Goal: Transaction & Acquisition: Purchase product/service

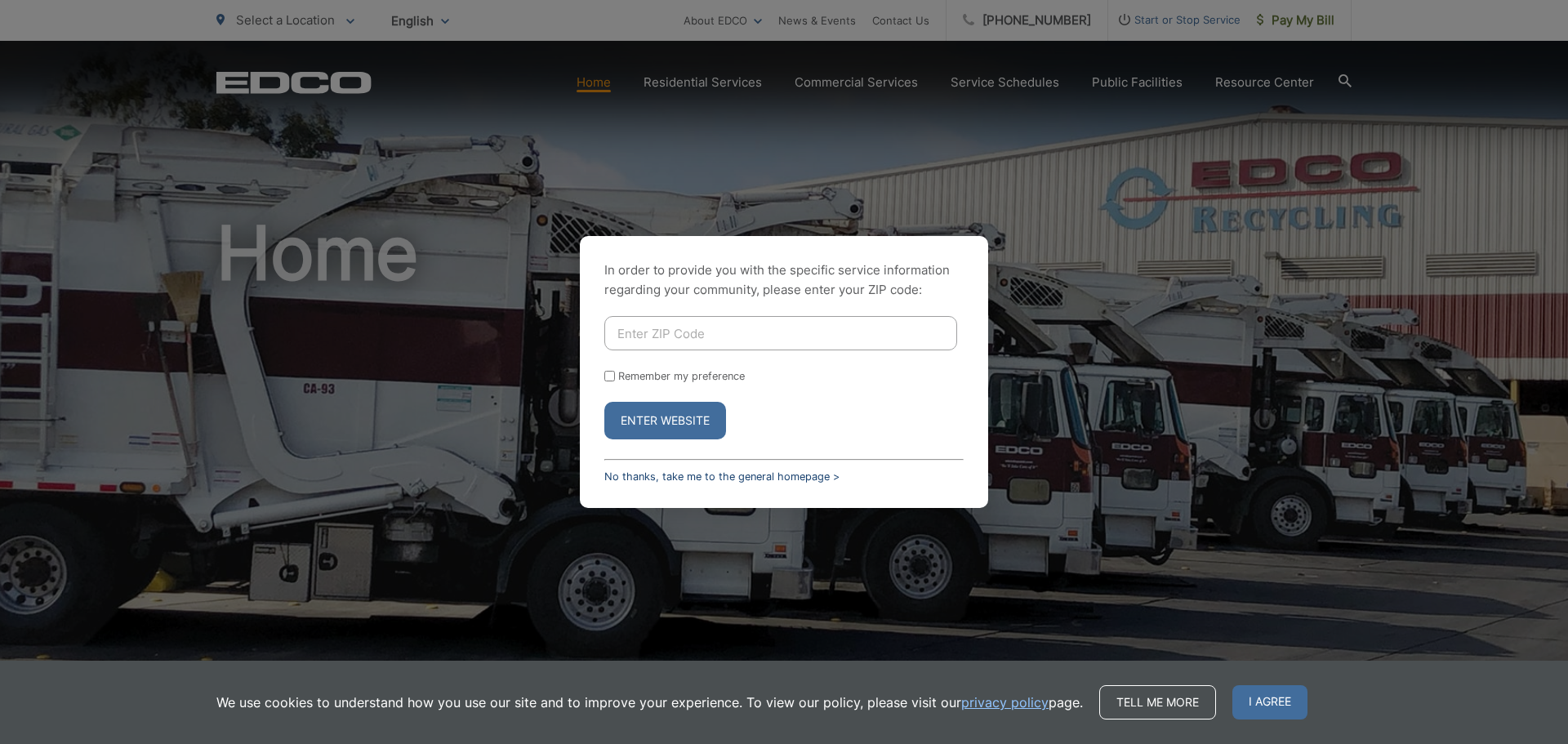
click at [733, 475] on link "No thanks, take me to the general homepage >" at bounding box center [722, 477] width 235 height 12
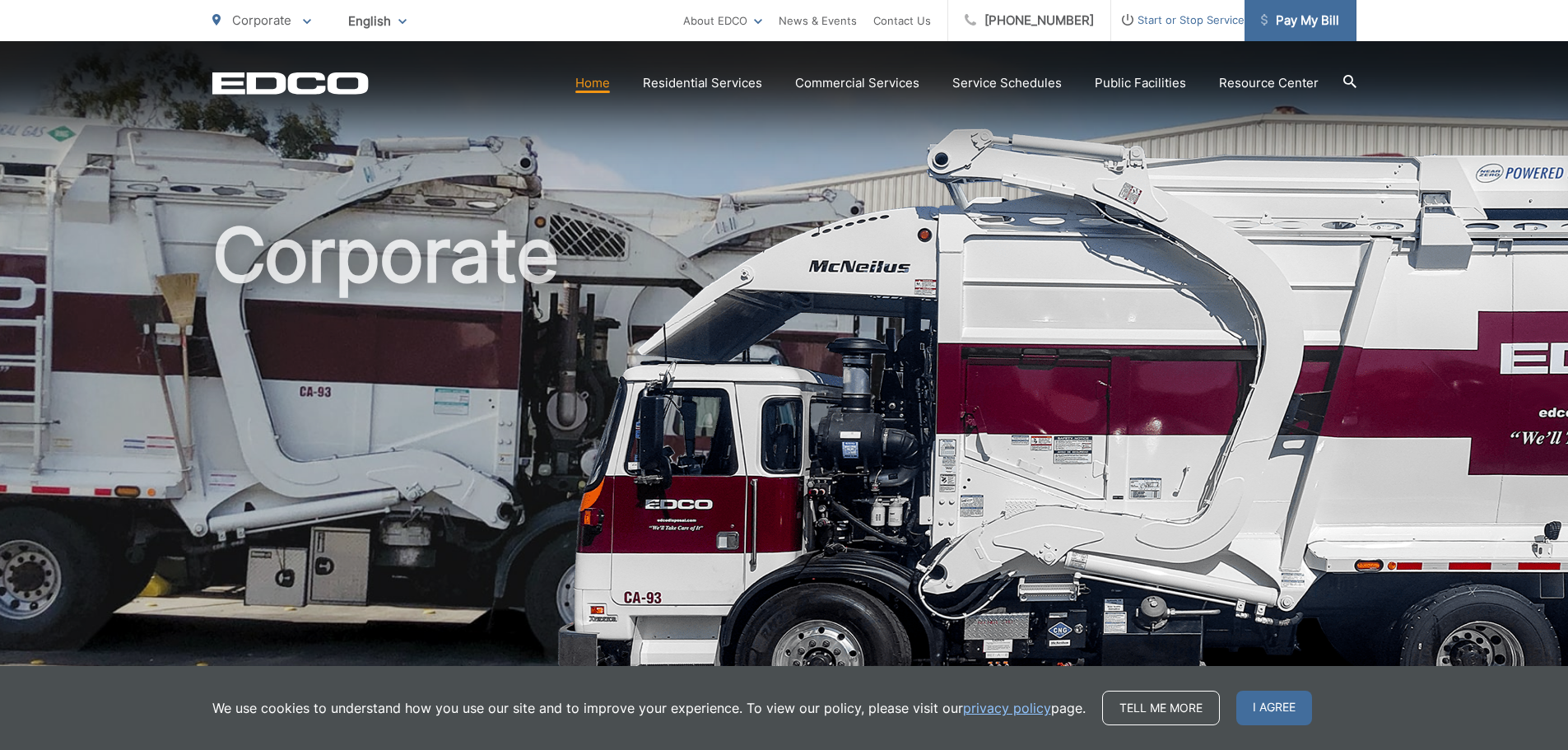
click at [1304, 25] on span "Pay My Bill" at bounding box center [1299, 20] width 78 height 20
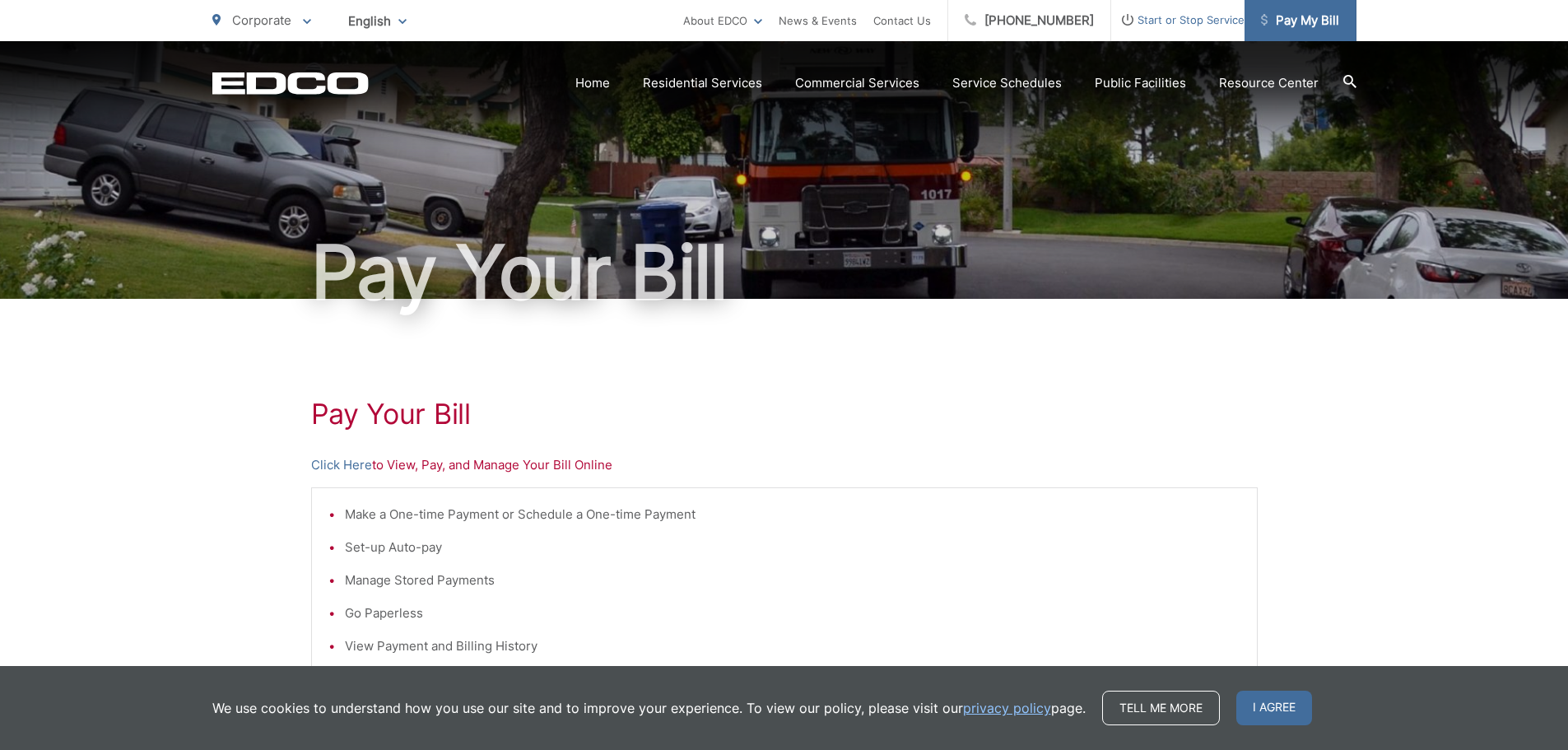
scroll to position [83, 0]
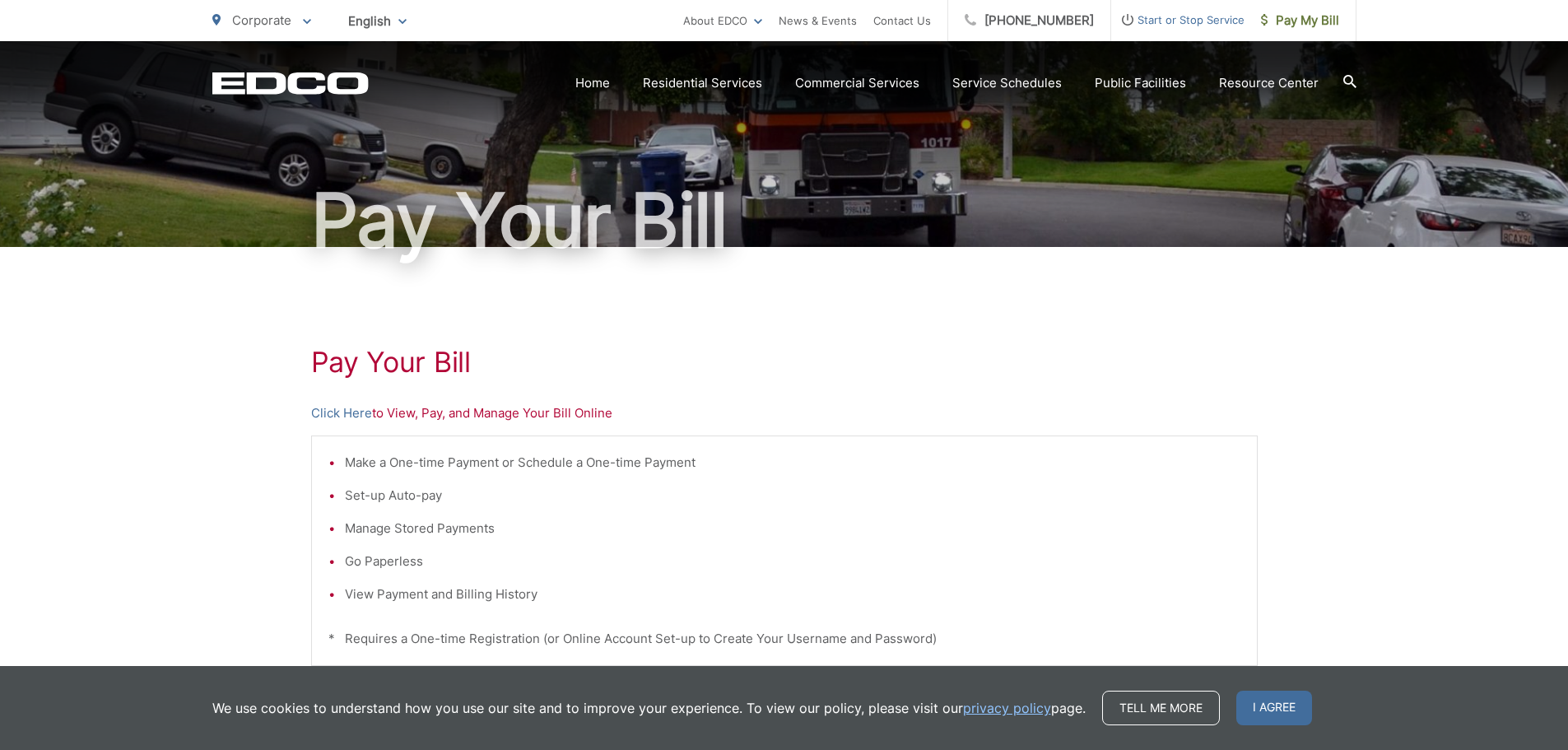
click at [98, 434] on div "Pay Your Bill Click Here to View, Pay, and Manage Your Bill Online Make a One-t…" at bounding box center [784, 617] width 1568 height 739
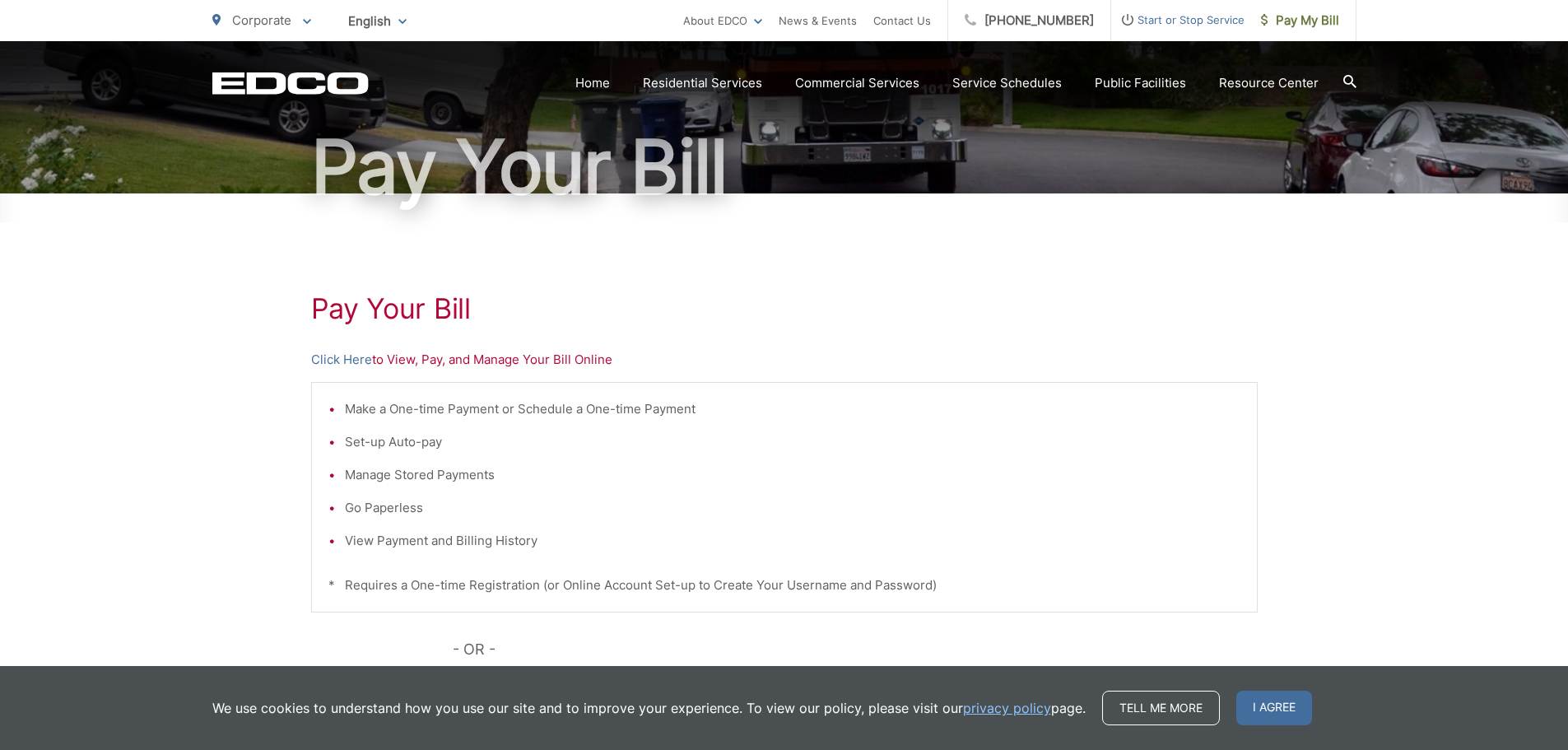
scroll to position [165, 0]
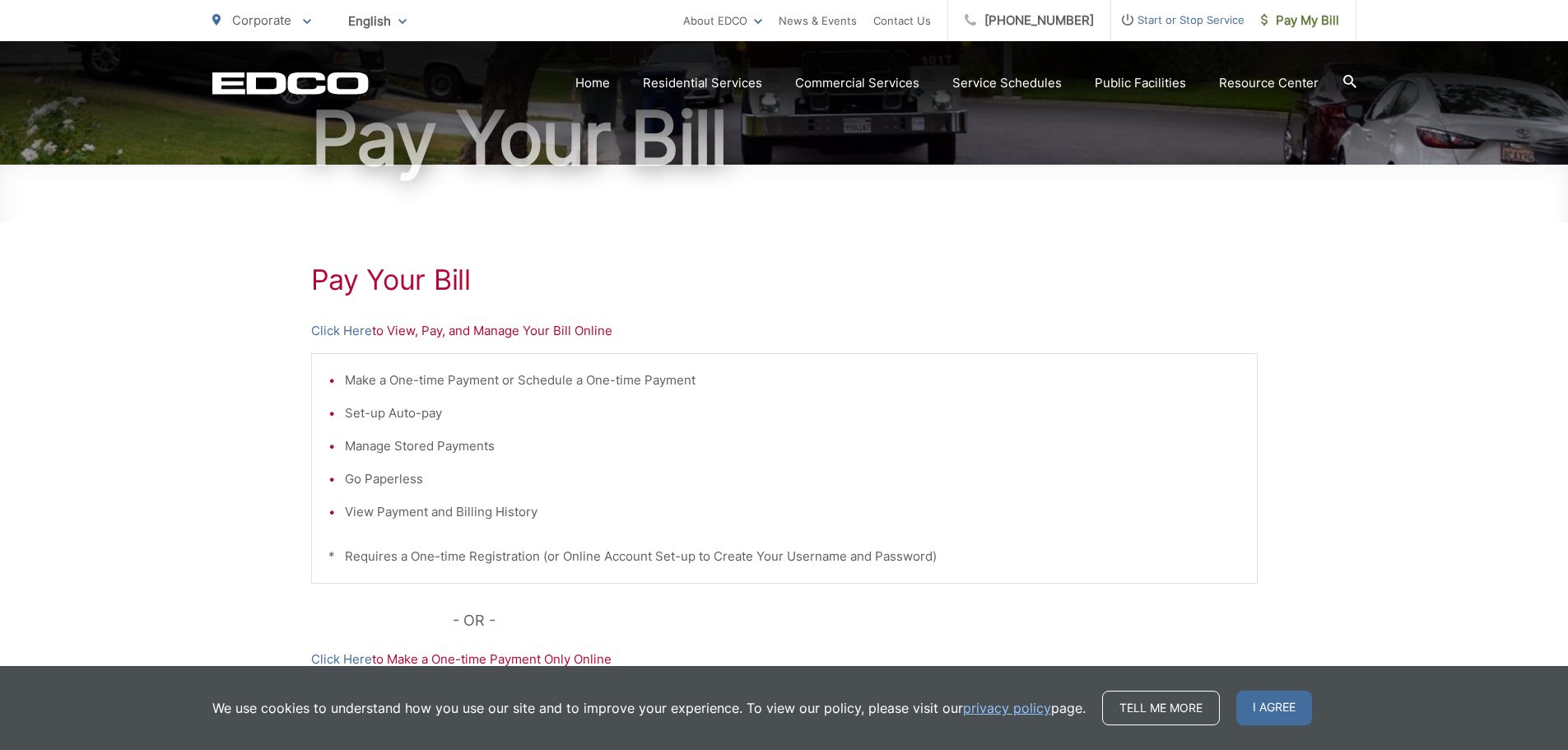
click at [97, 476] on div "Pay Your Bill Click Here to View, Pay, and Manage Your Bill Online Make a One-t…" at bounding box center [784, 535] width 1568 height 739
click at [111, 457] on div "Pay Your Bill Click Here to View, Pay, and Manage Your Bill Online Make a One-t…" at bounding box center [784, 535] width 1568 height 739
click at [71, 395] on div "Pay Your Bill Click Here to View, Pay, and Manage Your Bill Online Make a One-t…" at bounding box center [784, 535] width 1568 height 739
click at [106, 385] on div "Pay Your Bill Click Here to View, Pay, and Manage Your Bill Online Make a One-t…" at bounding box center [784, 535] width 1568 height 739
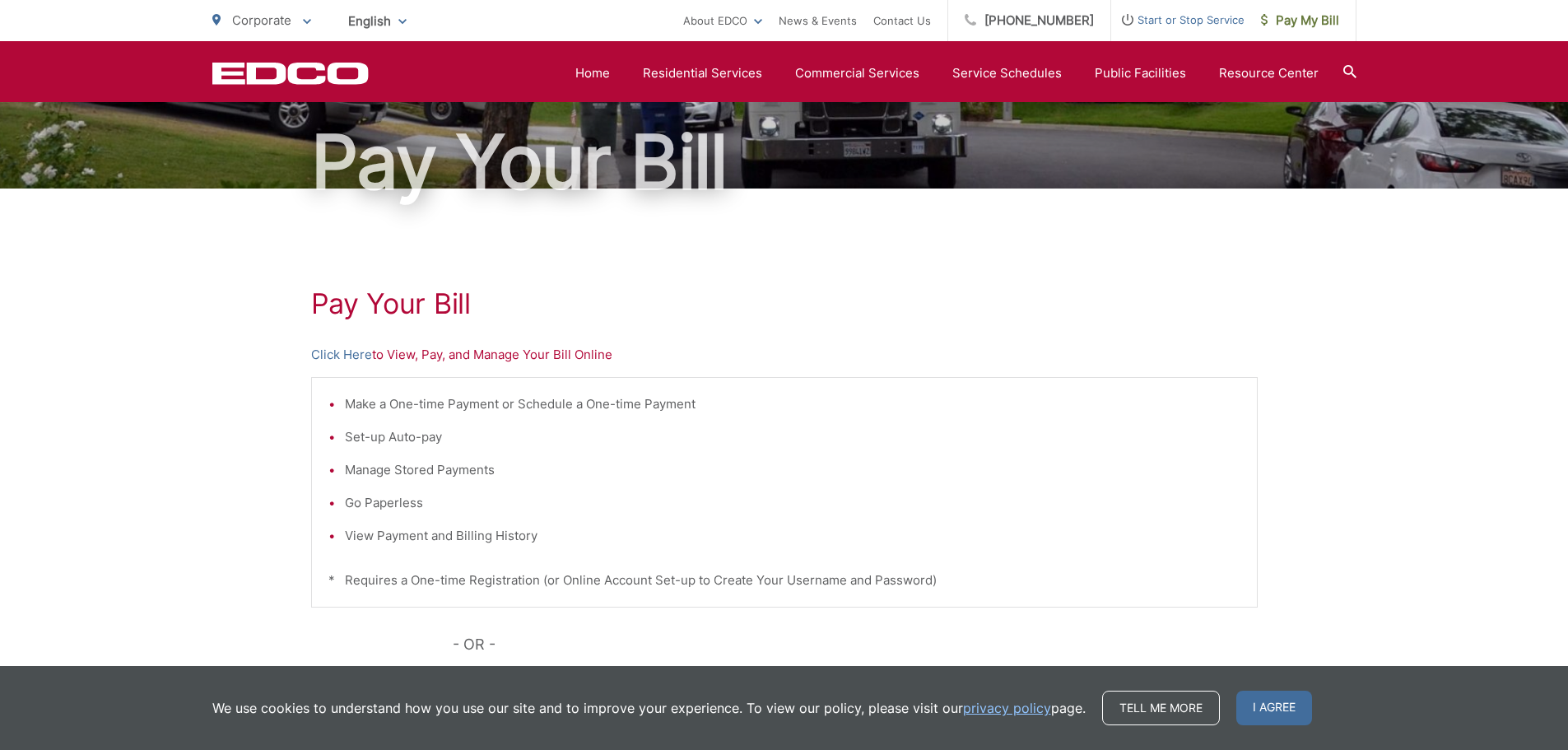
scroll to position [0, 0]
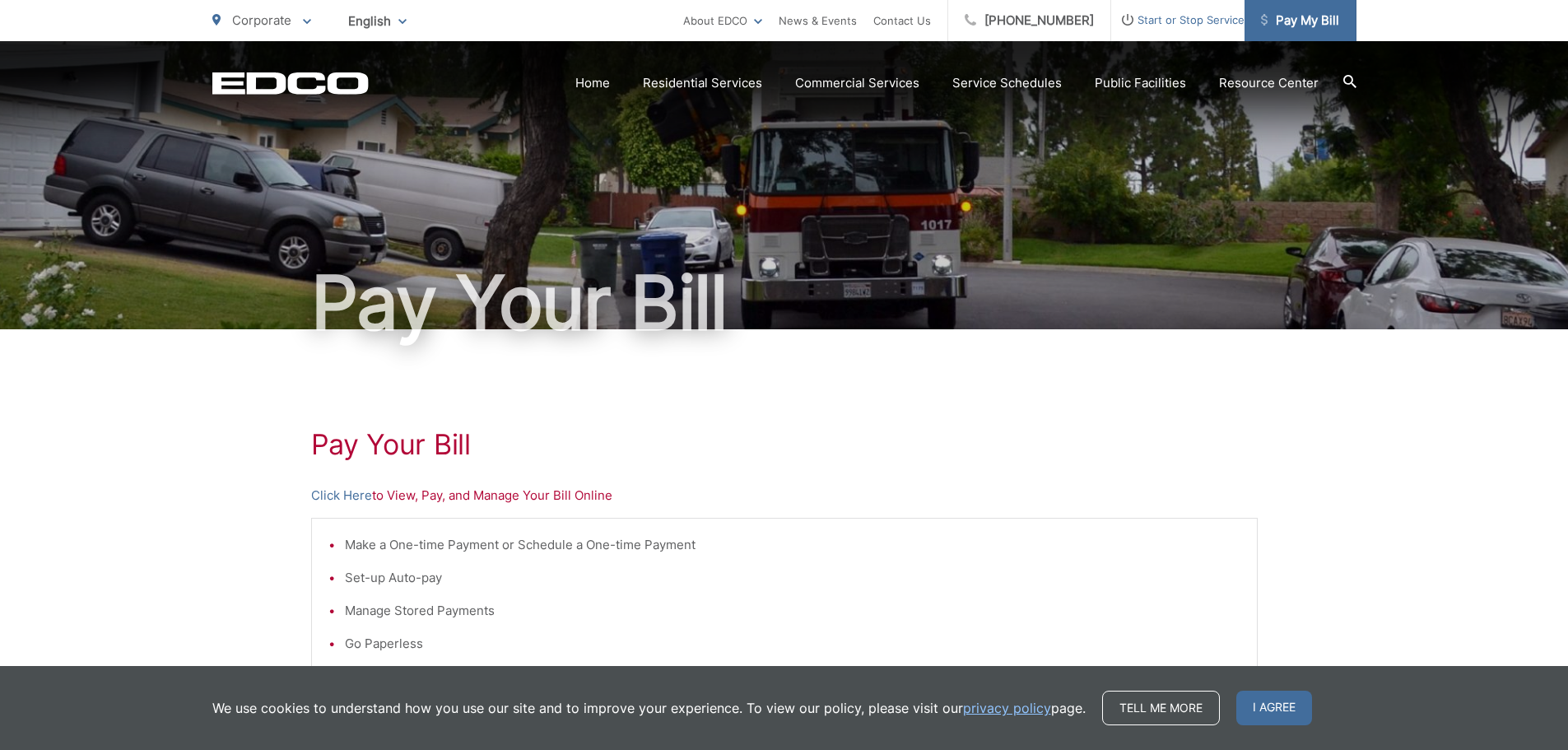
click at [1317, 19] on span "Pay My Bill" at bounding box center [1299, 20] width 78 height 20
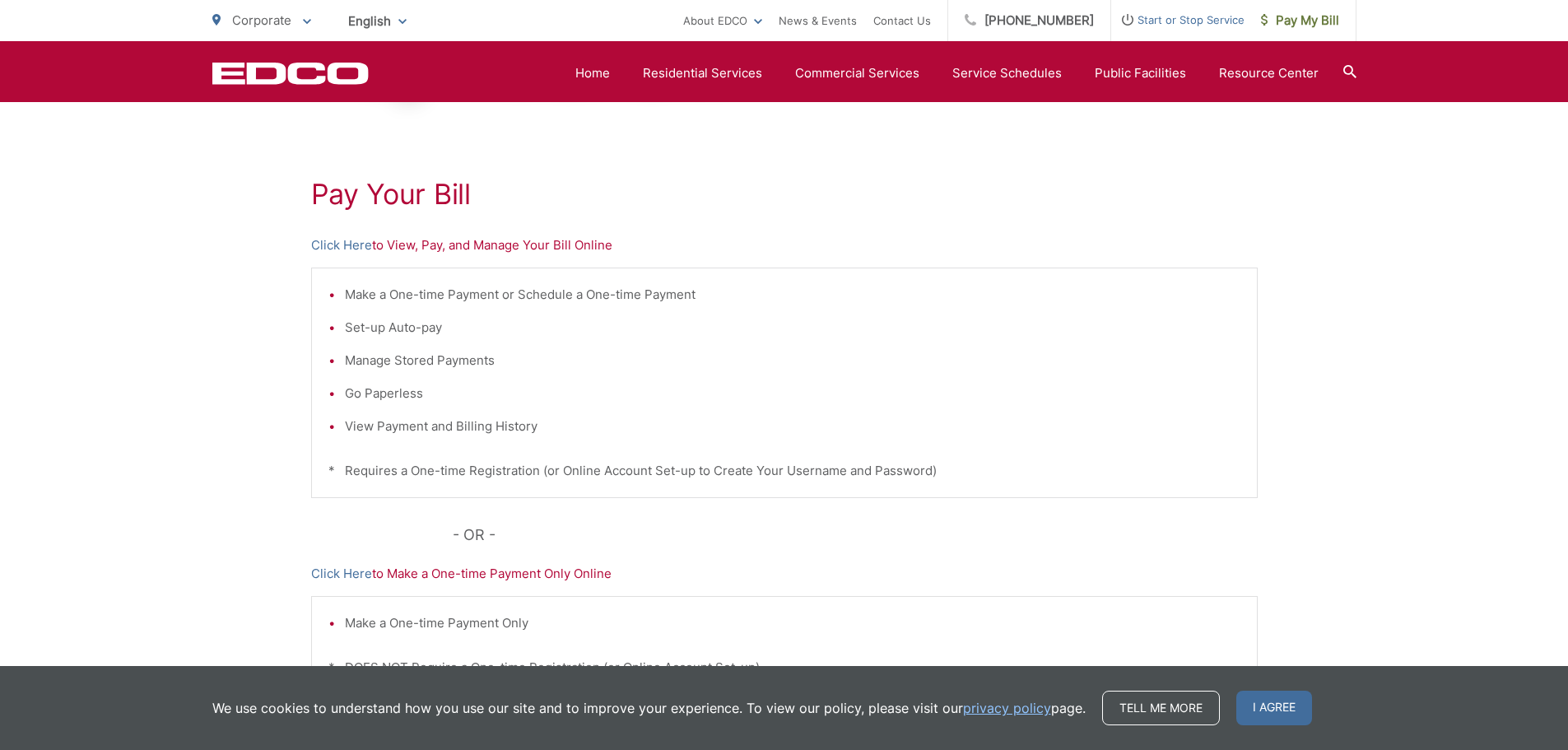
scroll to position [247, 0]
click at [346, 244] on link "Click Here" at bounding box center [341, 249] width 61 height 20
